Goal: Purchase product/service

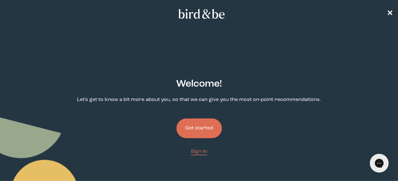
click at [195, 125] on button "Get started" at bounding box center [198, 129] width 45 height 20
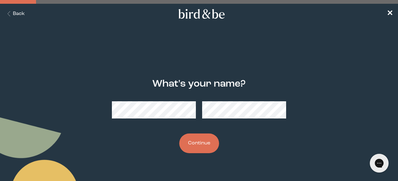
click at [201, 145] on button "Continue" at bounding box center [199, 144] width 40 height 20
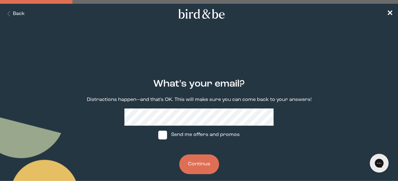
click at [198, 165] on button "Continue" at bounding box center [199, 165] width 40 height 20
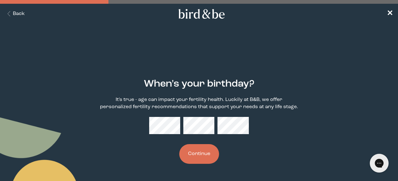
click at [212, 150] on button "Continue" at bounding box center [199, 154] width 40 height 20
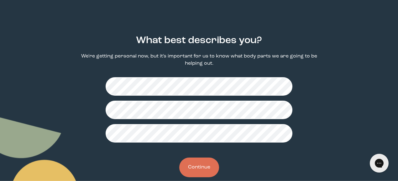
scroll to position [55, 0]
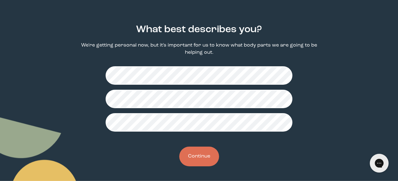
click at [201, 161] on button "Continue" at bounding box center [199, 157] width 40 height 20
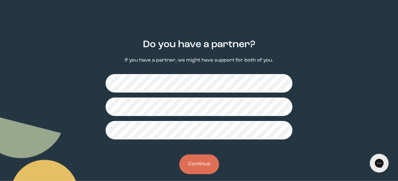
scroll to position [40, 0]
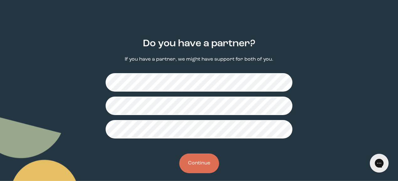
click at [203, 160] on button "Continue" at bounding box center [199, 164] width 40 height 20
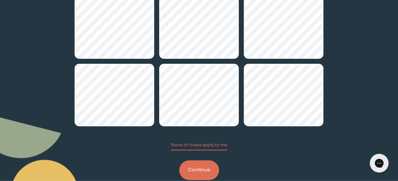
scroll to position [115, 0]
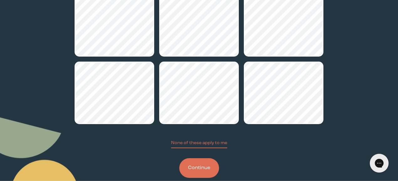
click at [196, 166] on button "Continue" at bounding box center [199, 169] width 40 height 20
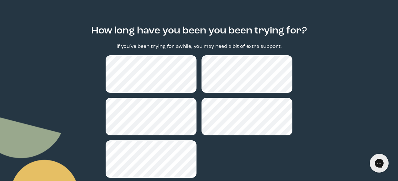
scroll to position [83, 0]
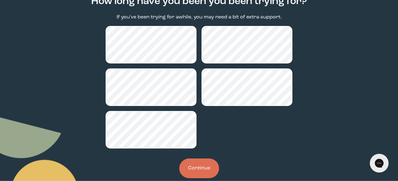
click at [193, 170] on button "Continue" at bounding box center [199, 169] width 40 height 20
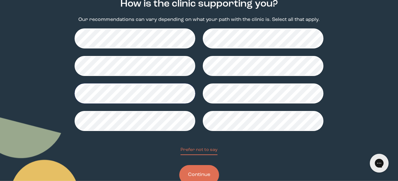
scroll to position [99, 0]
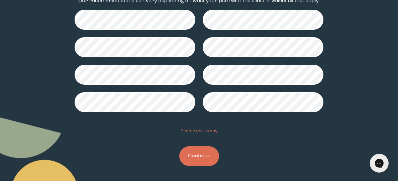
click at [196, 155] on button "Continue" at bounding box center [199, 157] width 40 height 20
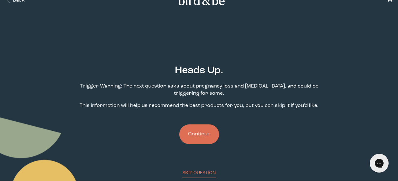
scroll to position [16, 0]
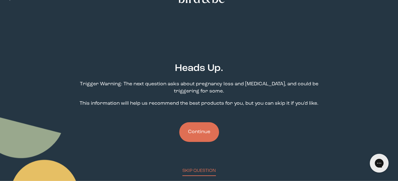
click at [205, 128] on button "Continue" at bounding box center [199, 132] width 40 height 20
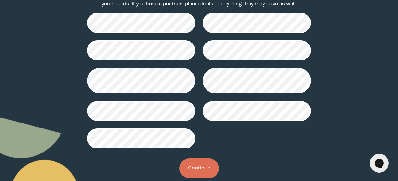
scroll to position [115, 0]
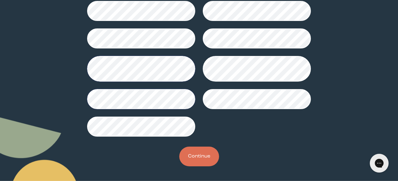
click at [197, 149] on button "Continue" at bounding box center [199, 157] width 40 height 20
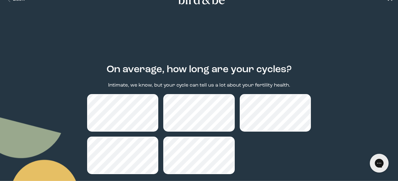
scroll to position [52, 0]
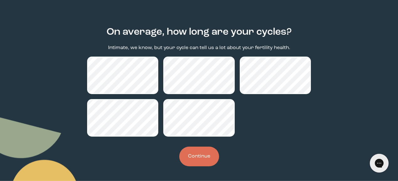
click at [191, 155] on button "Continue" at bounding box center [199, 157] width 40 height 20
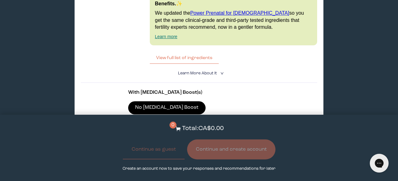
scroll to position [1462, 0]
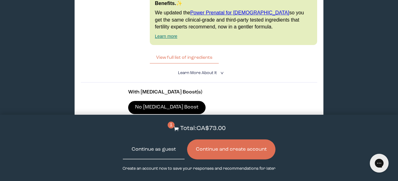
click at [160, 150] on button "Continue as guest" at bounding box center [154, 150] width 62 height 20
